Goal: Task Accomplishment & Management: Use online tool/utility

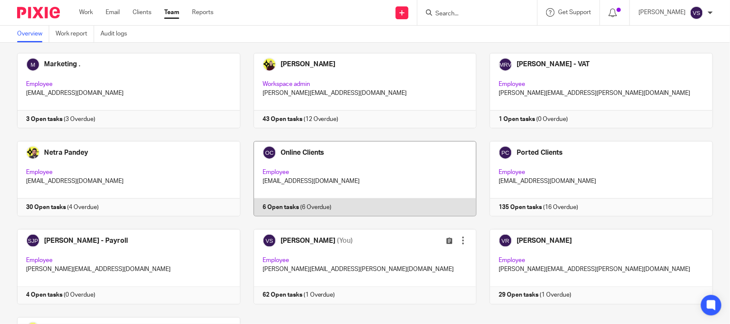
scroll to position [581, 0]
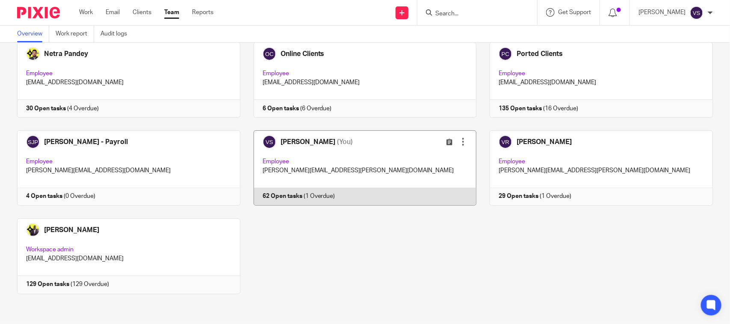
click at [352, 156] on link at bounding box center [358, 167] width 237 height 75
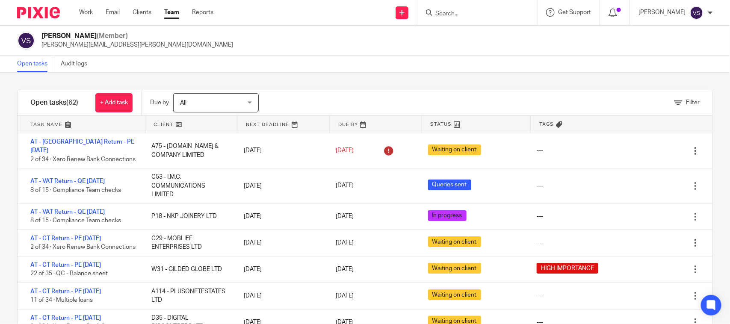
click at [458, 17] on input "Search" at bounding box center [473, 14] width 77 height 8
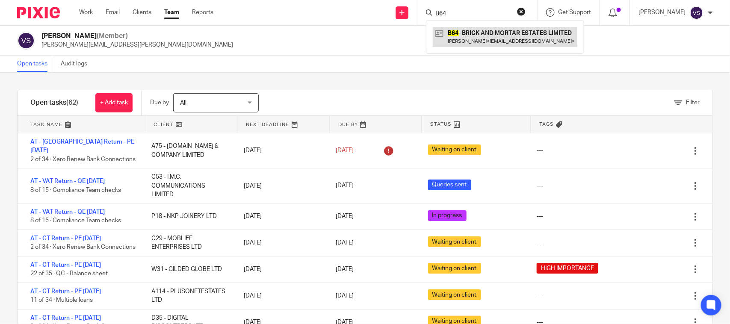
type input "B64"
click at [493, 29] on link at bounding box center [505, 37] width 145 height 20
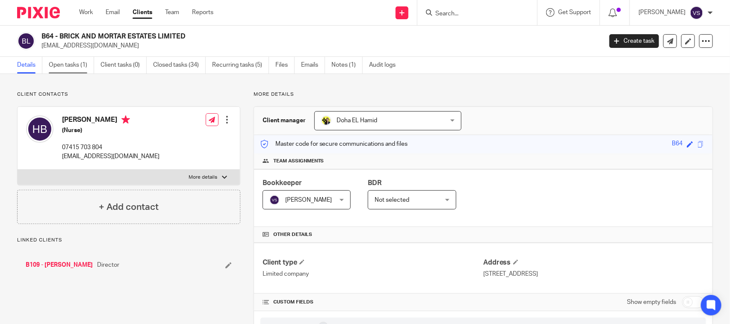
click at [71, 66] on link "Open tasks (1)" at bounding box center [71, 65] width 45 height 17
